Goal: Information Seeking & Learning: Compare options

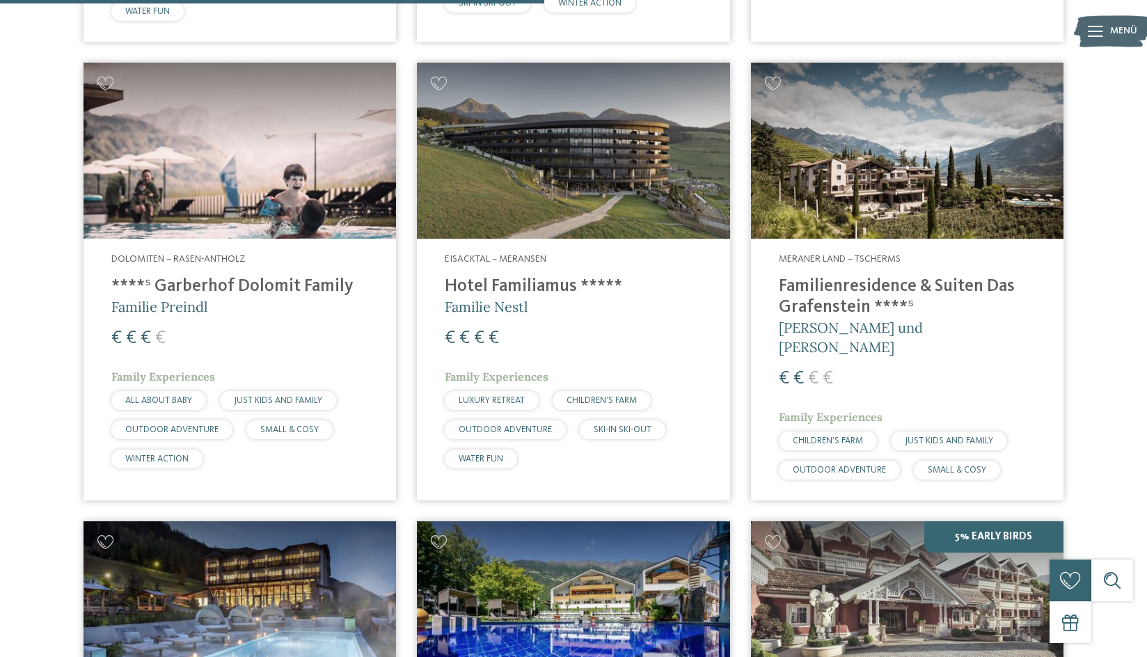
scroll to position [2227, 0]
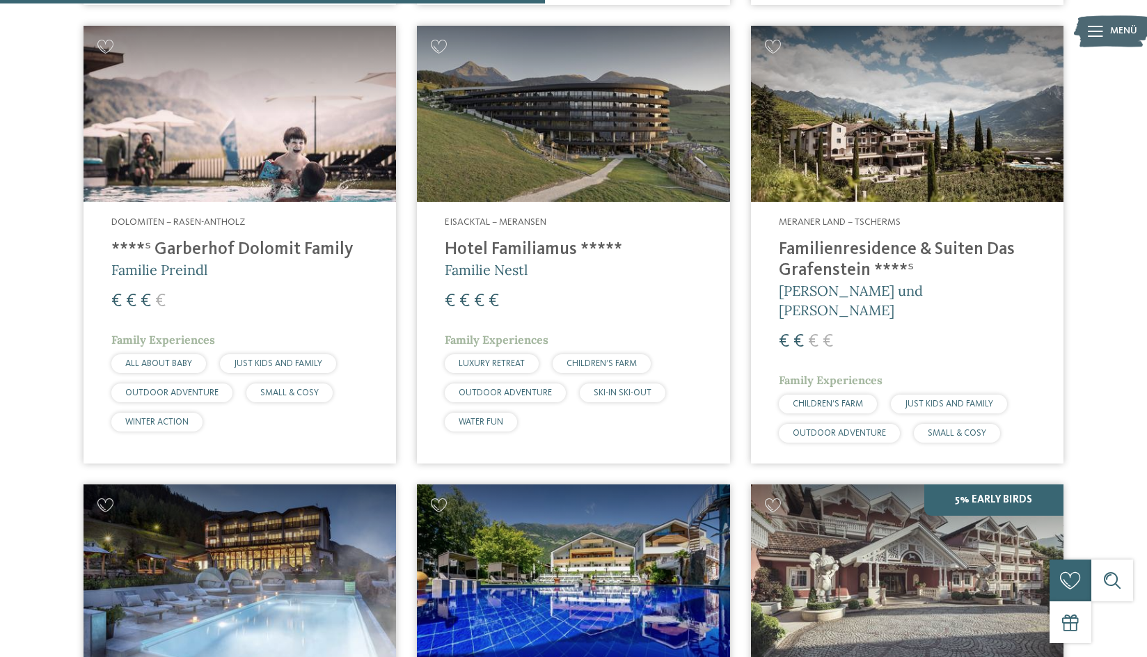
click at [841, 248] on h4 "Familienresidence & Suiten Das Grafenstein ****ˢ" at bounding box center [907, 260] width 257 height 42
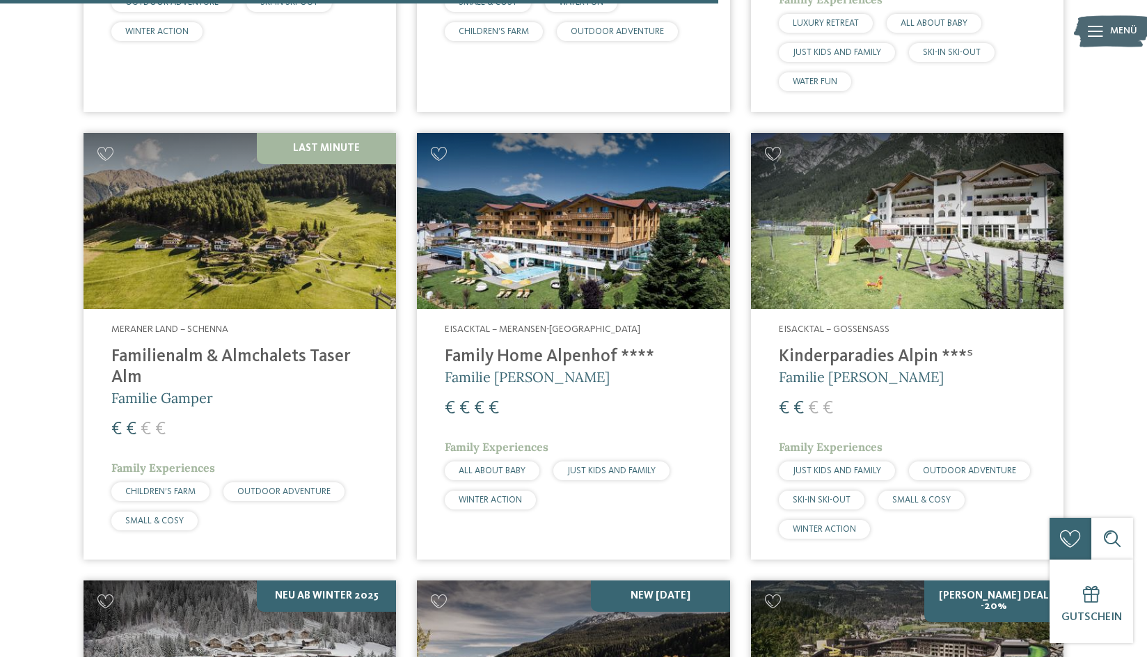
scroll to position [2922, 0]
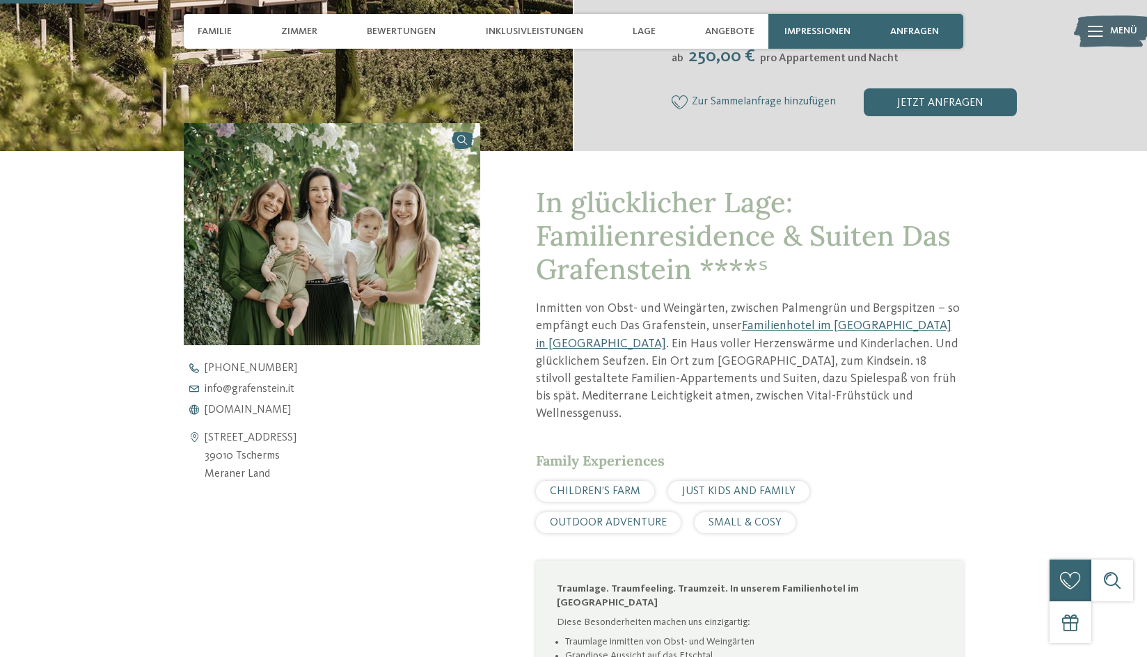
scroll to position [417, 0]
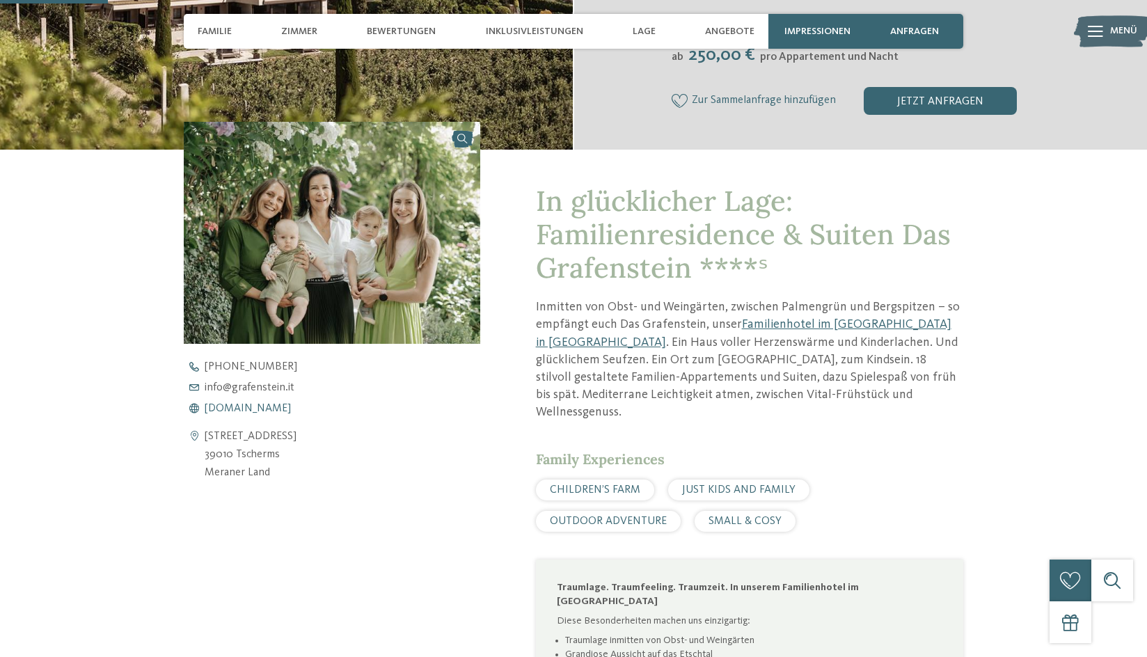
click at [246, 408] on span "www.grafenstein.it" at bounding box center [248, 408] width 86 height 11
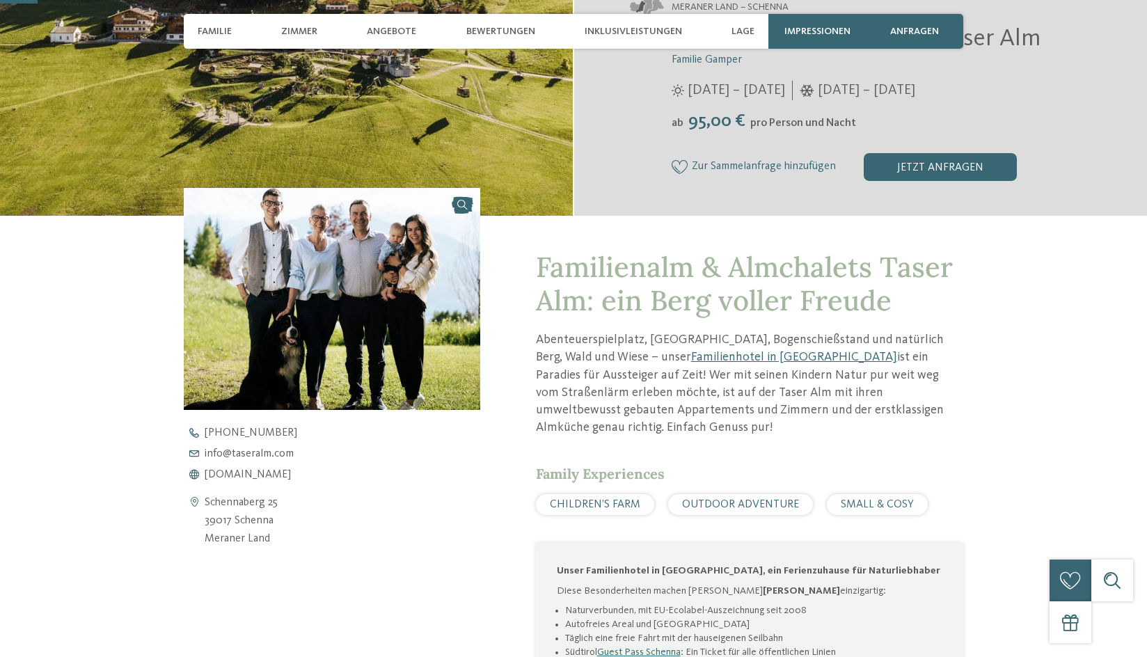
scroll to position [348, 0]
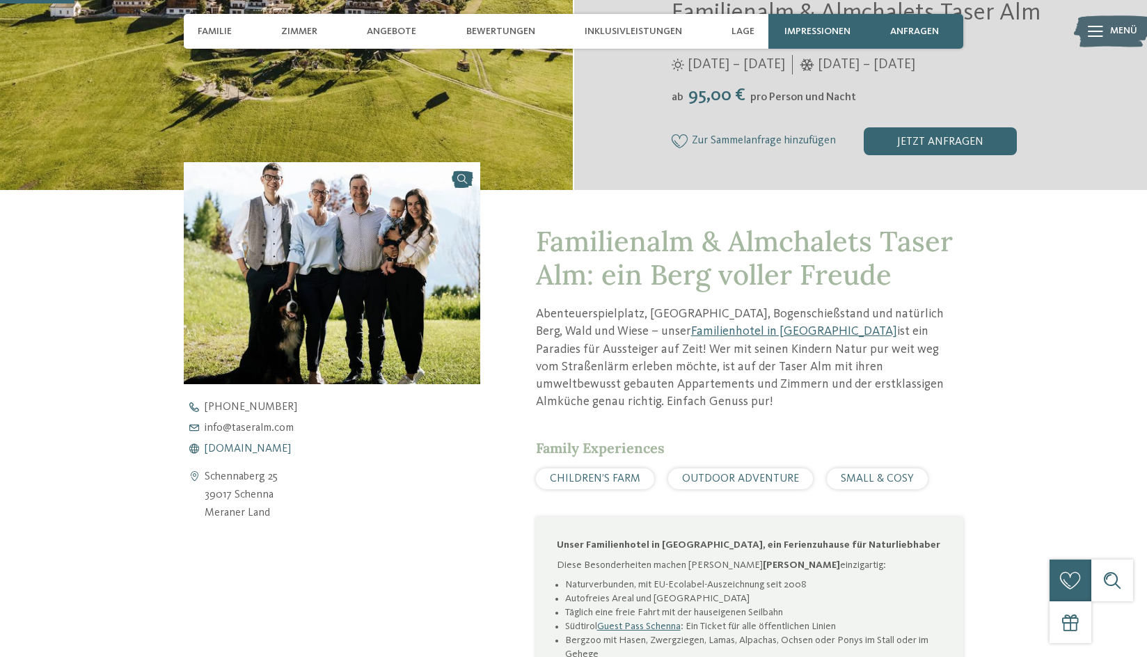
click at [235, 447] on span "www.taseralm.com" at bounding box center [248, 448] width 86 height 11
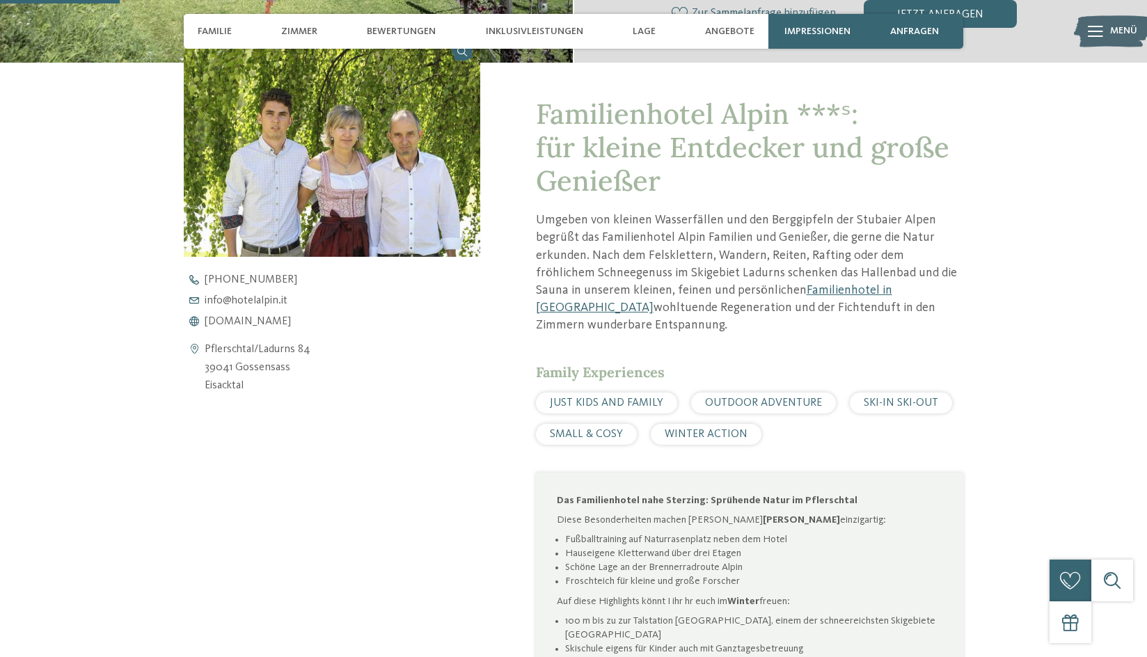
scroll to position [487, 0]
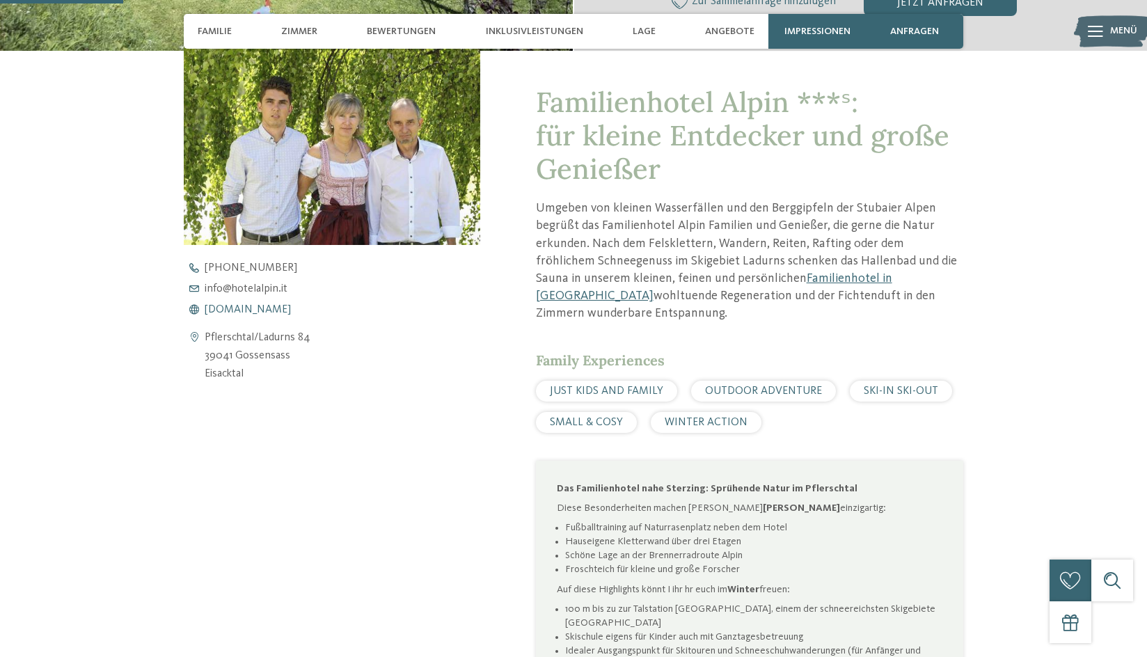
click at [245, 310] on span "www.hotelalpin.it" at bounding box center [248, 309] width 86 height 11
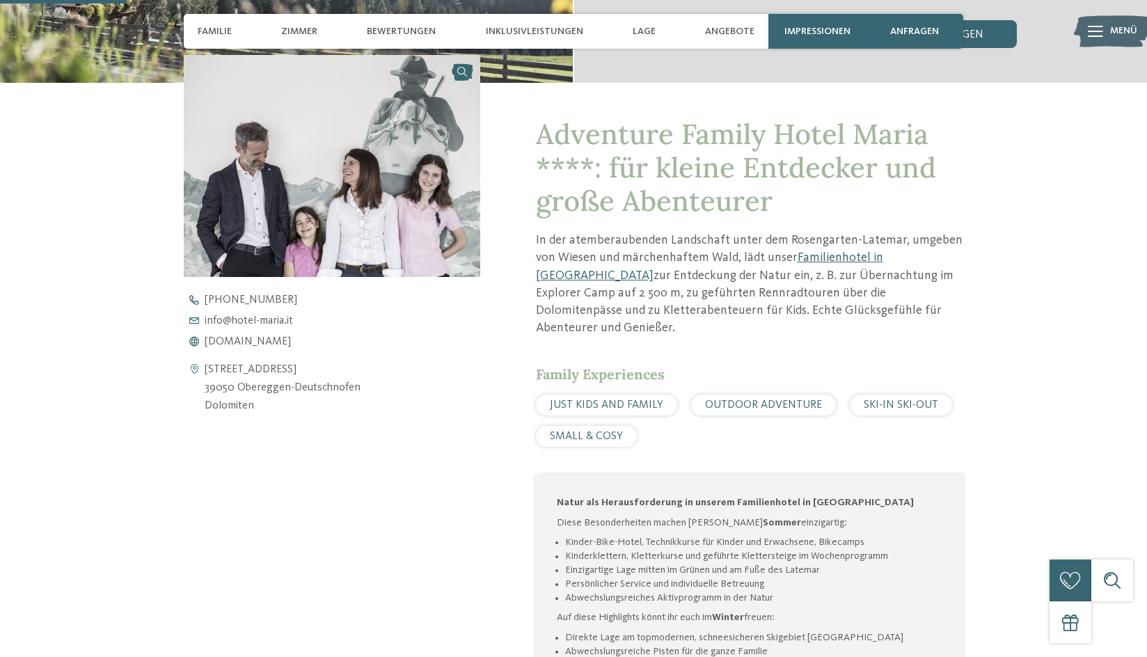
scroll to position [487, 0]
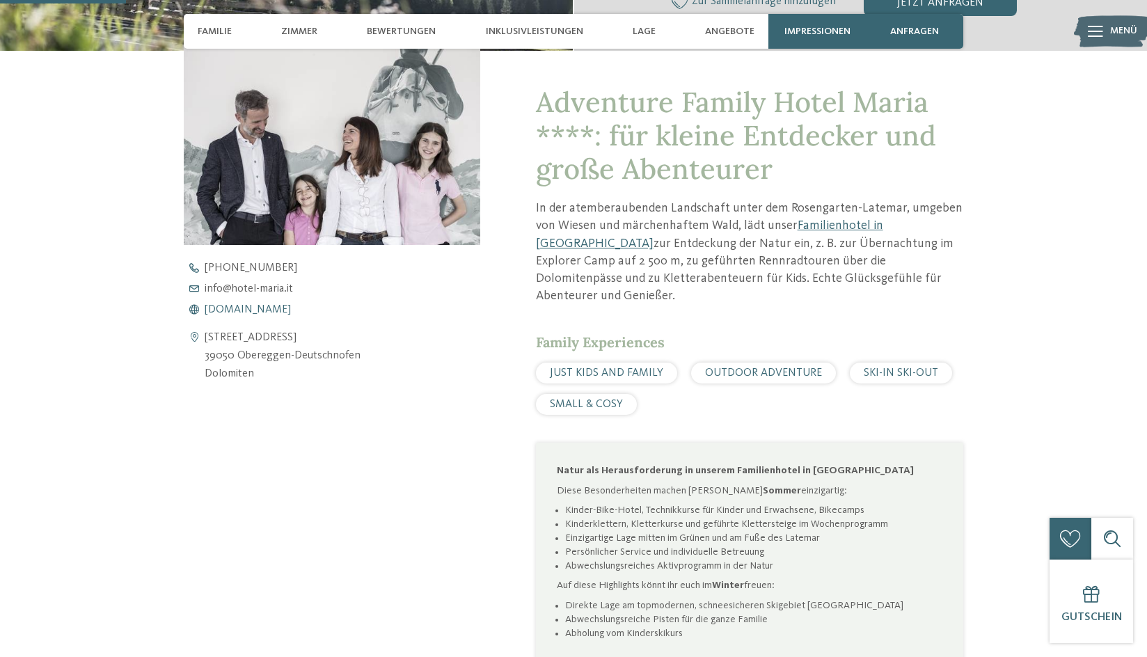
click at [234, 310] on span "www.hotel-maria.it" at bounding box center [248, 309] width 86 height 11
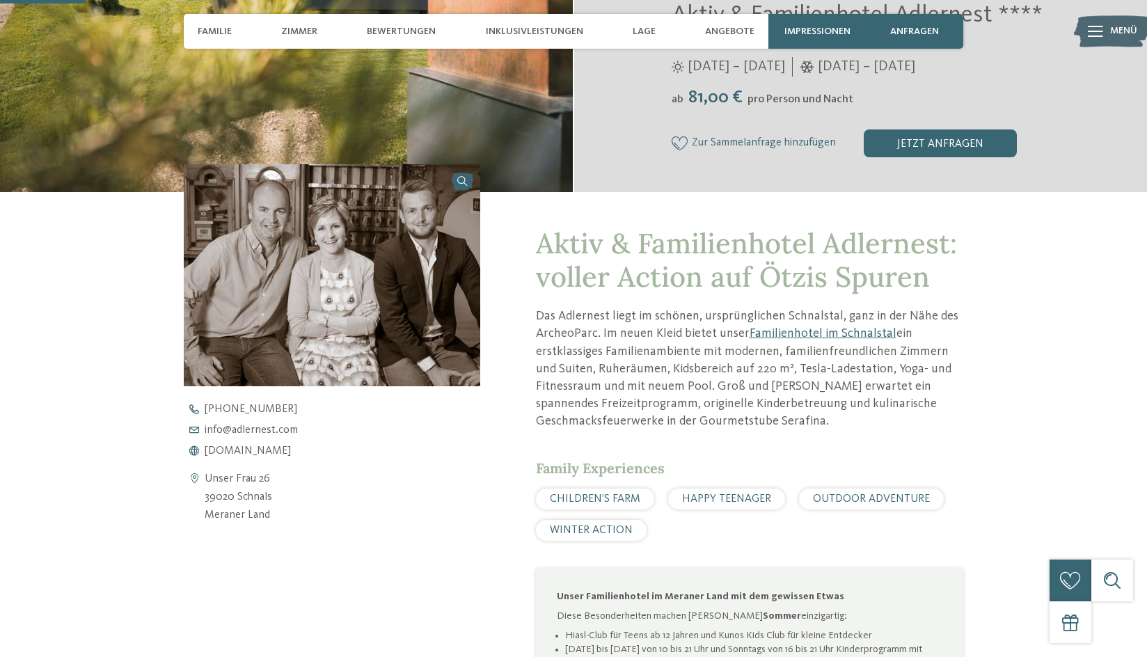
scroll to position [348, 0]
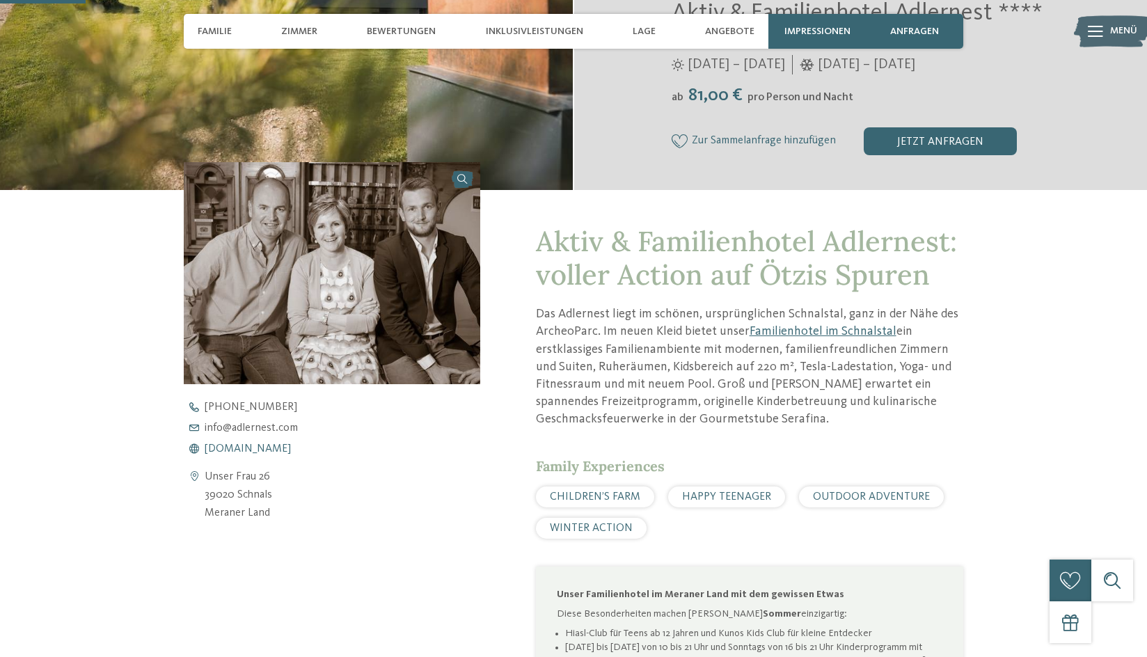
click at [256, 452] on span "www.adlernest.com" at bounding box center [248, 448] width 86 height 11
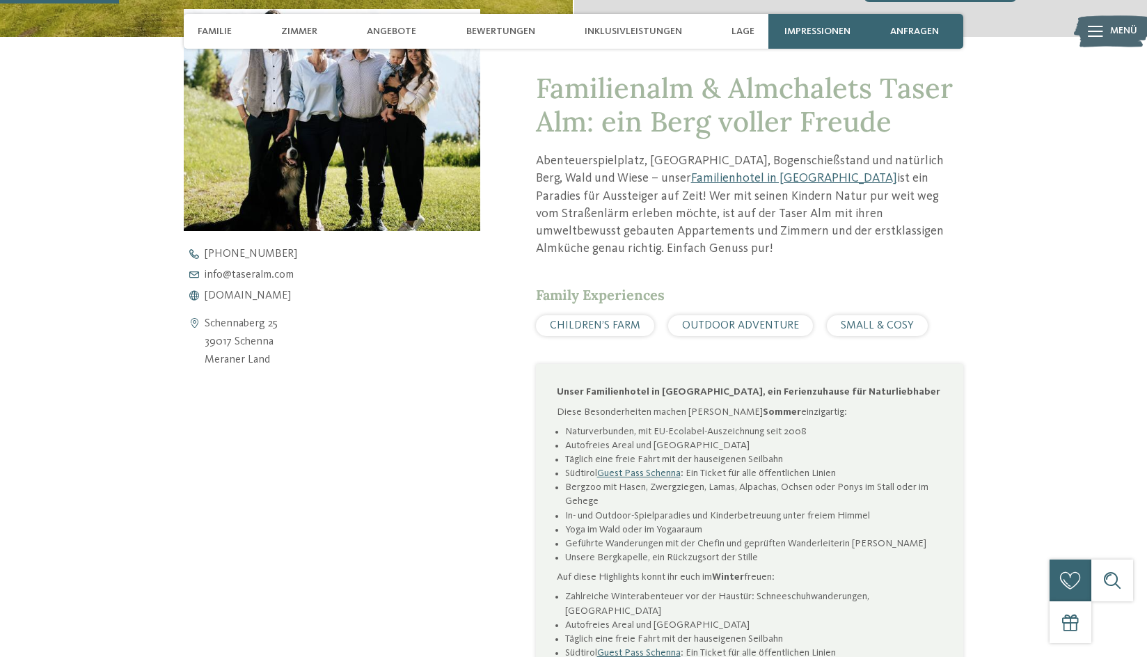
scroll to position [557, 0]
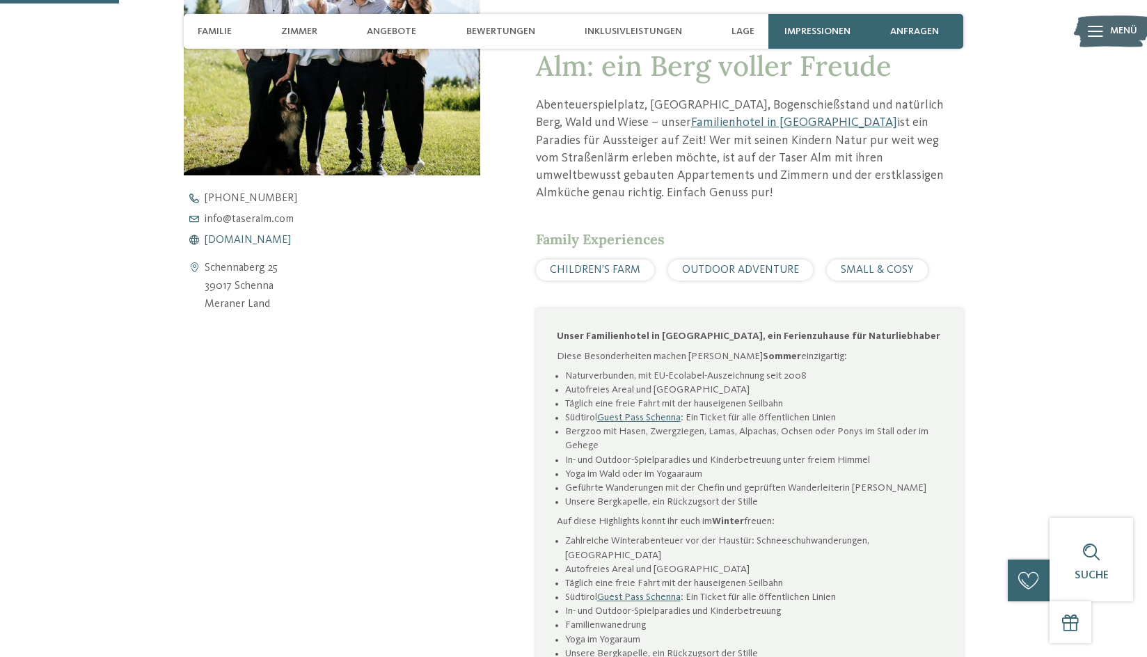
click at [244, 243] on span "[DOMAIN_NAME]" at bounding box center [248, 239] width 86 height 11
